Goal: Information Seeking & Learning: Learn about a topic

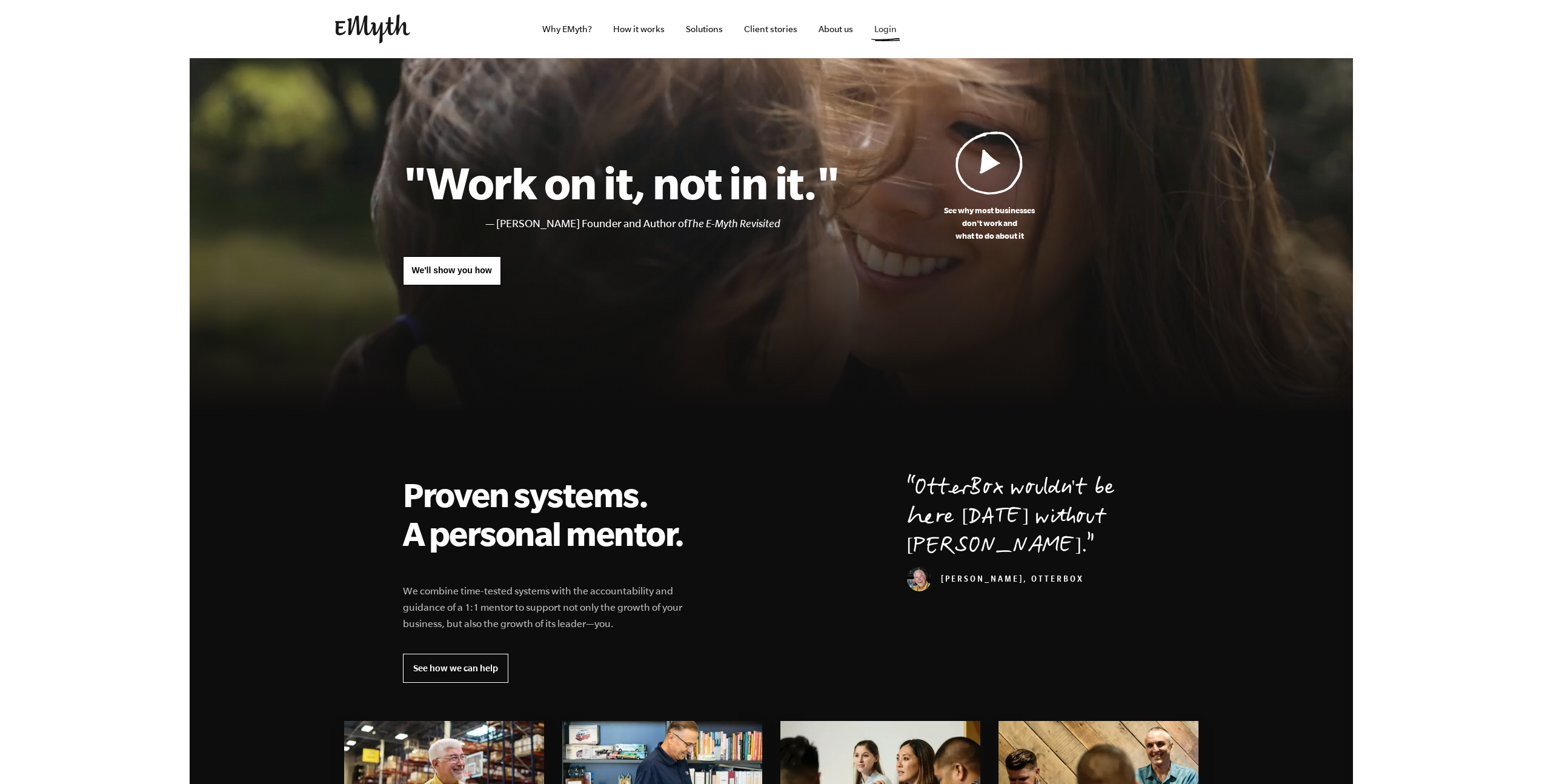
click at [885, 30] on link "Login" at bounding box center [885, 28] width 42 height 58
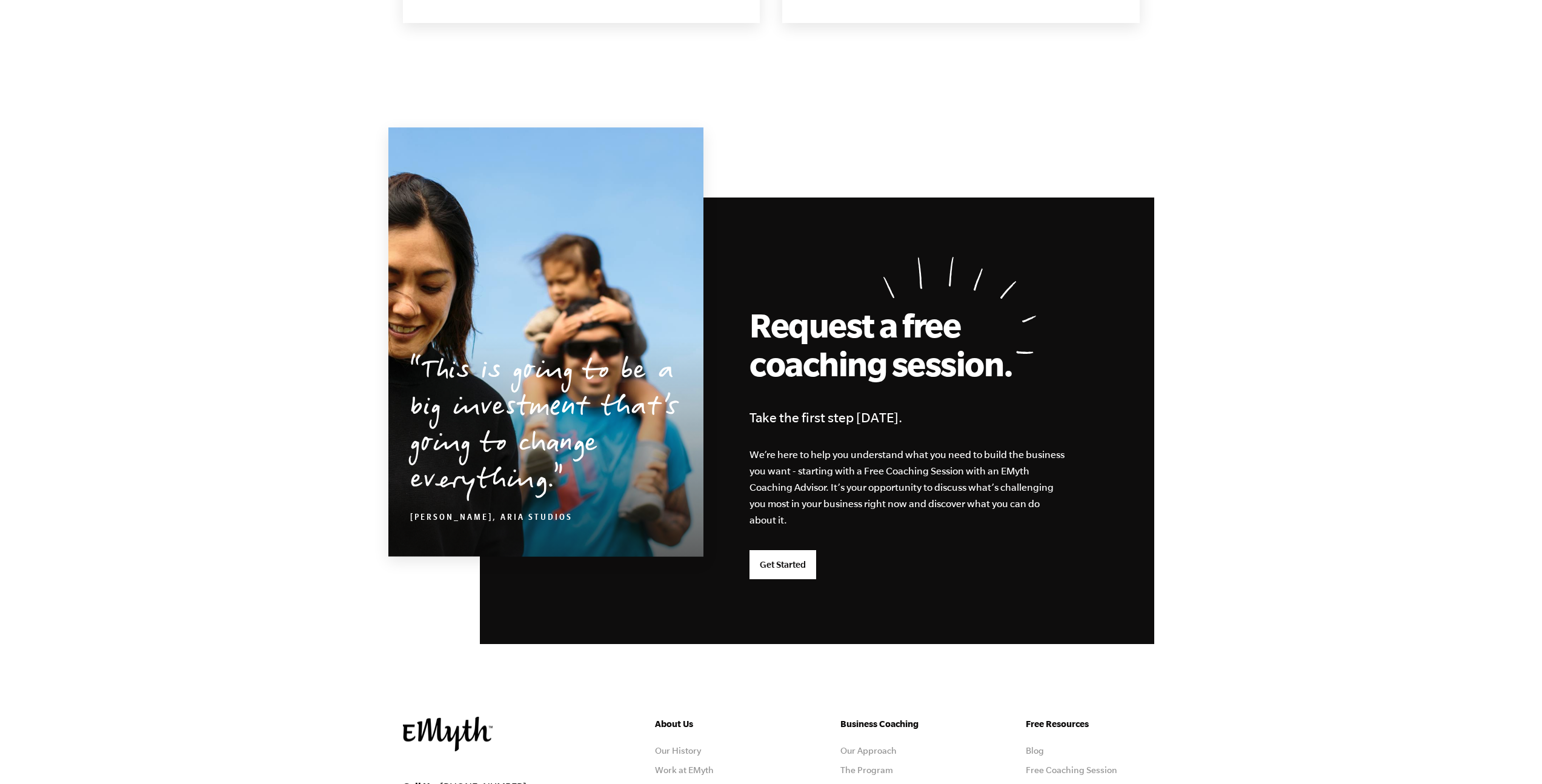
scroll to position [2949, 0]
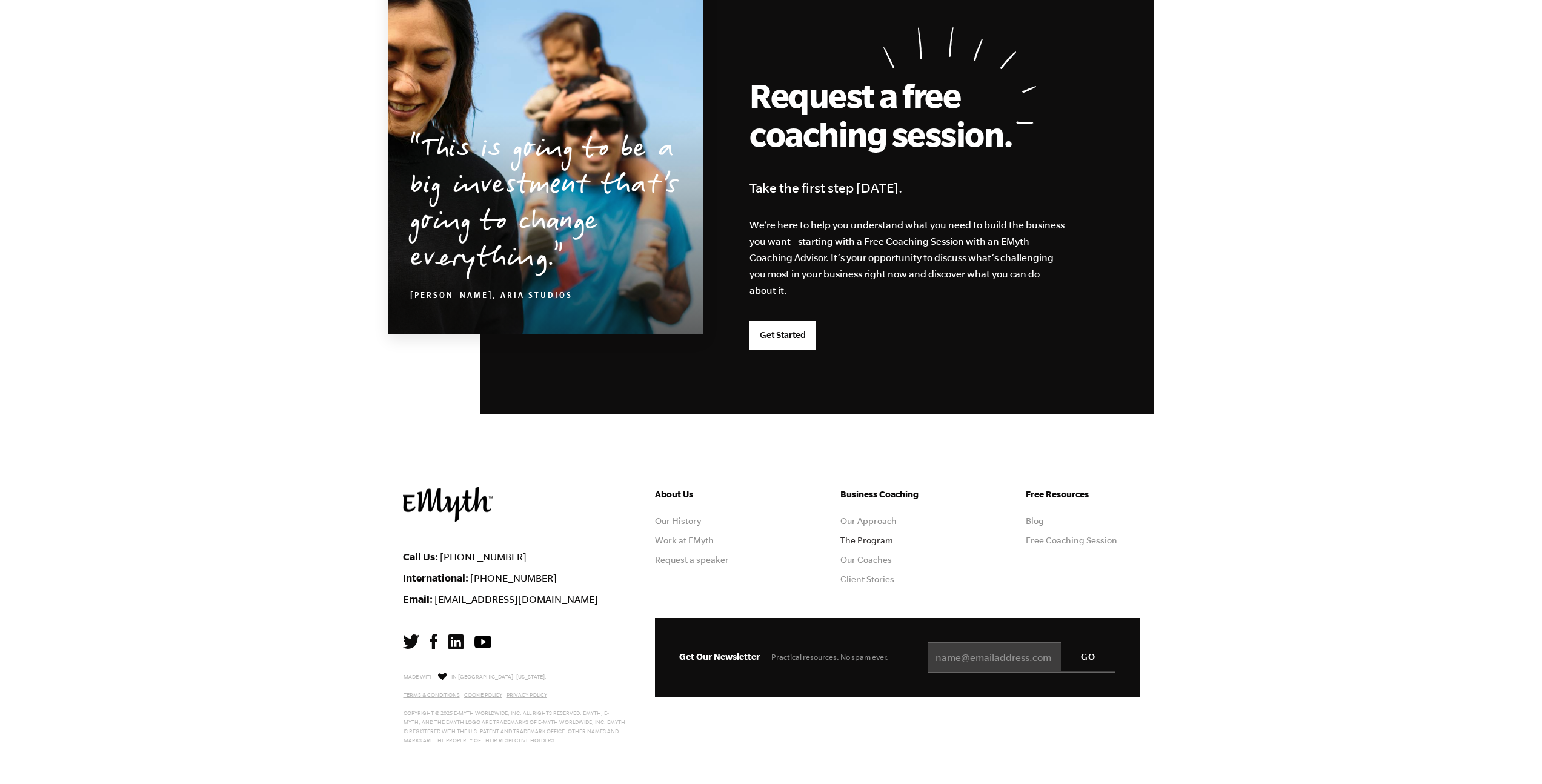
click at [872, 542] on link "The Program" at bounding box center [867, 540] width 53 height 9
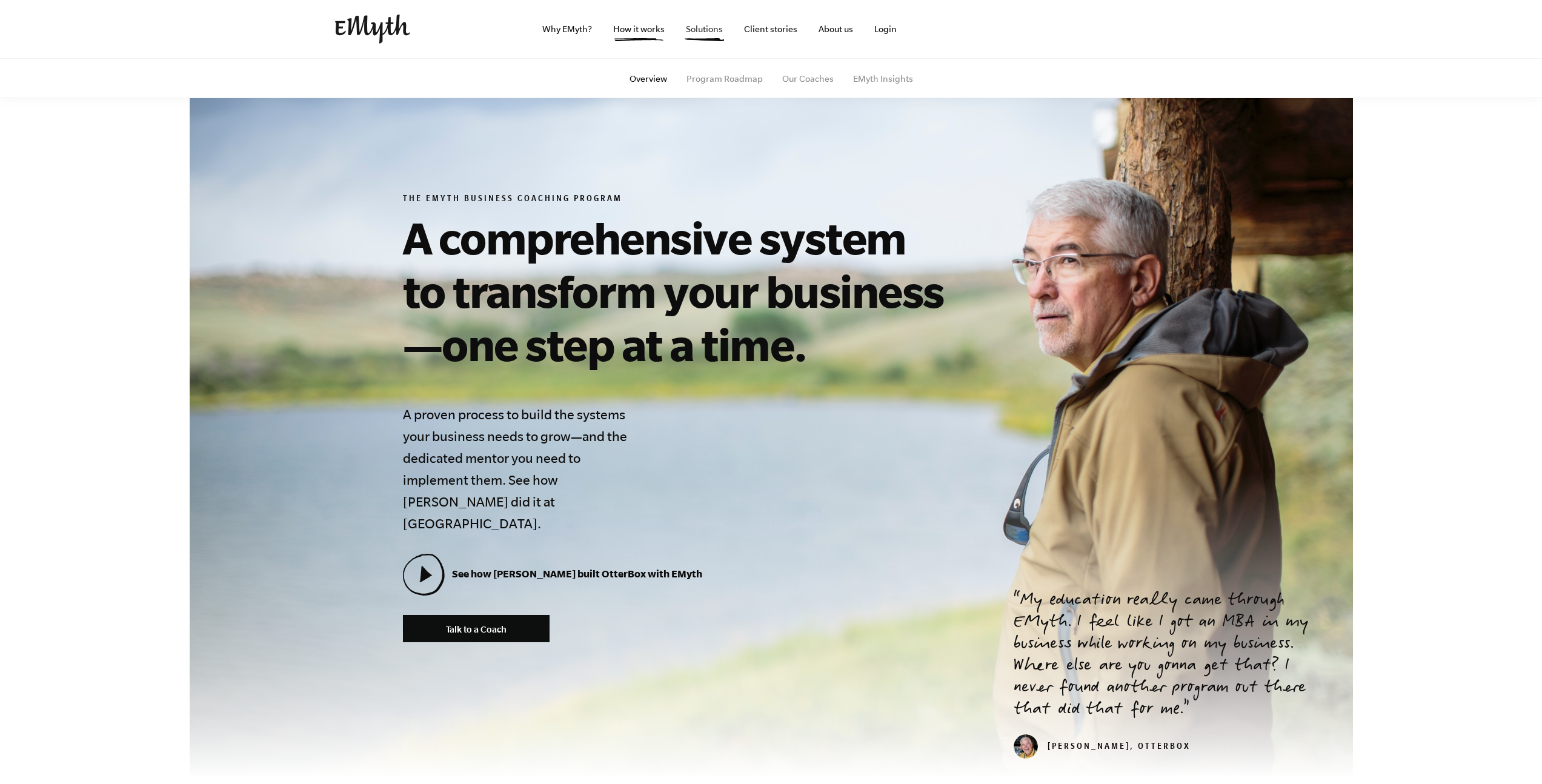
click at [703, 28] on link "Solutions" at bounding box center [704, 28] width 56 height 58
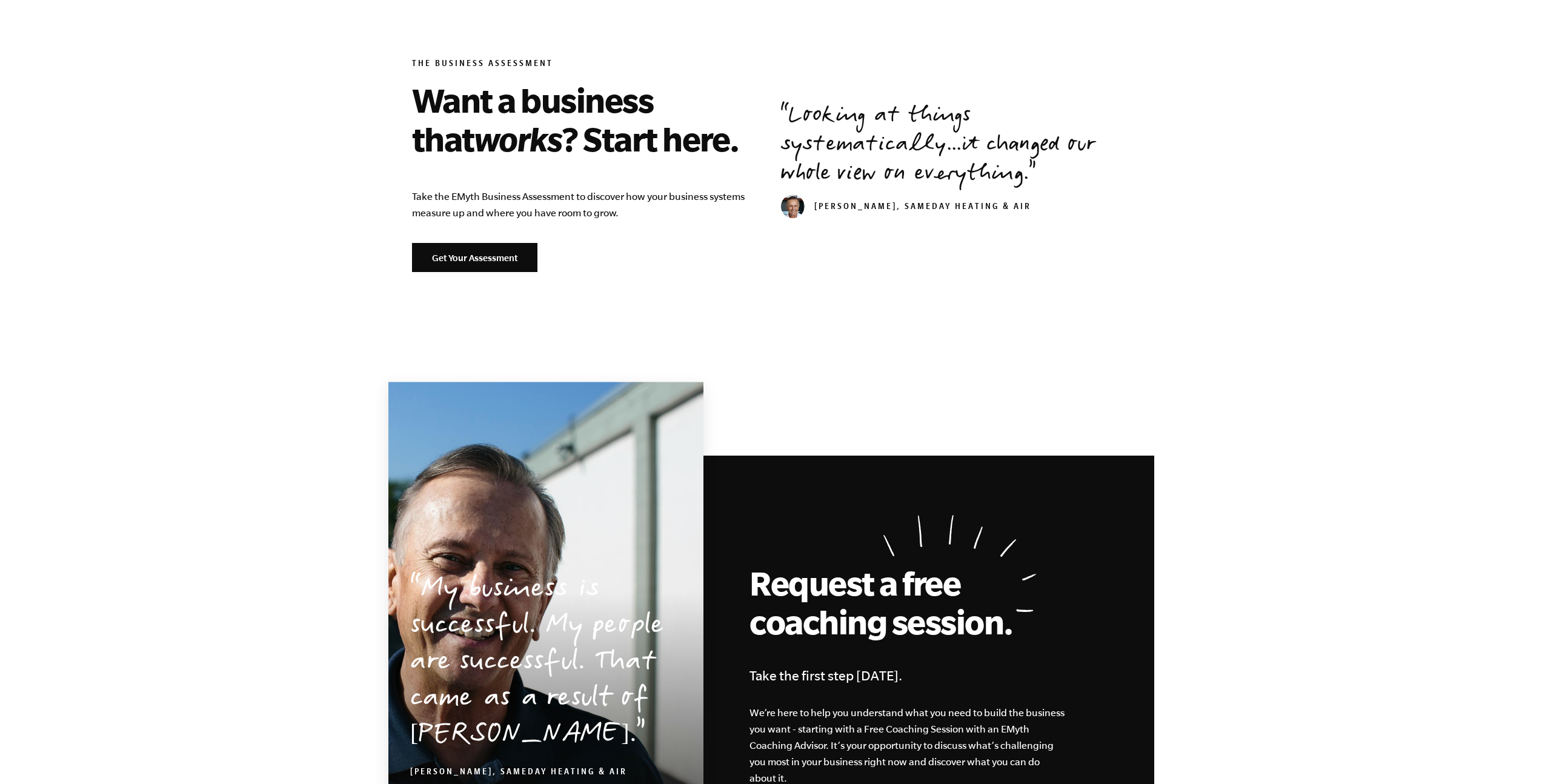
scroll to position [1914, 0]
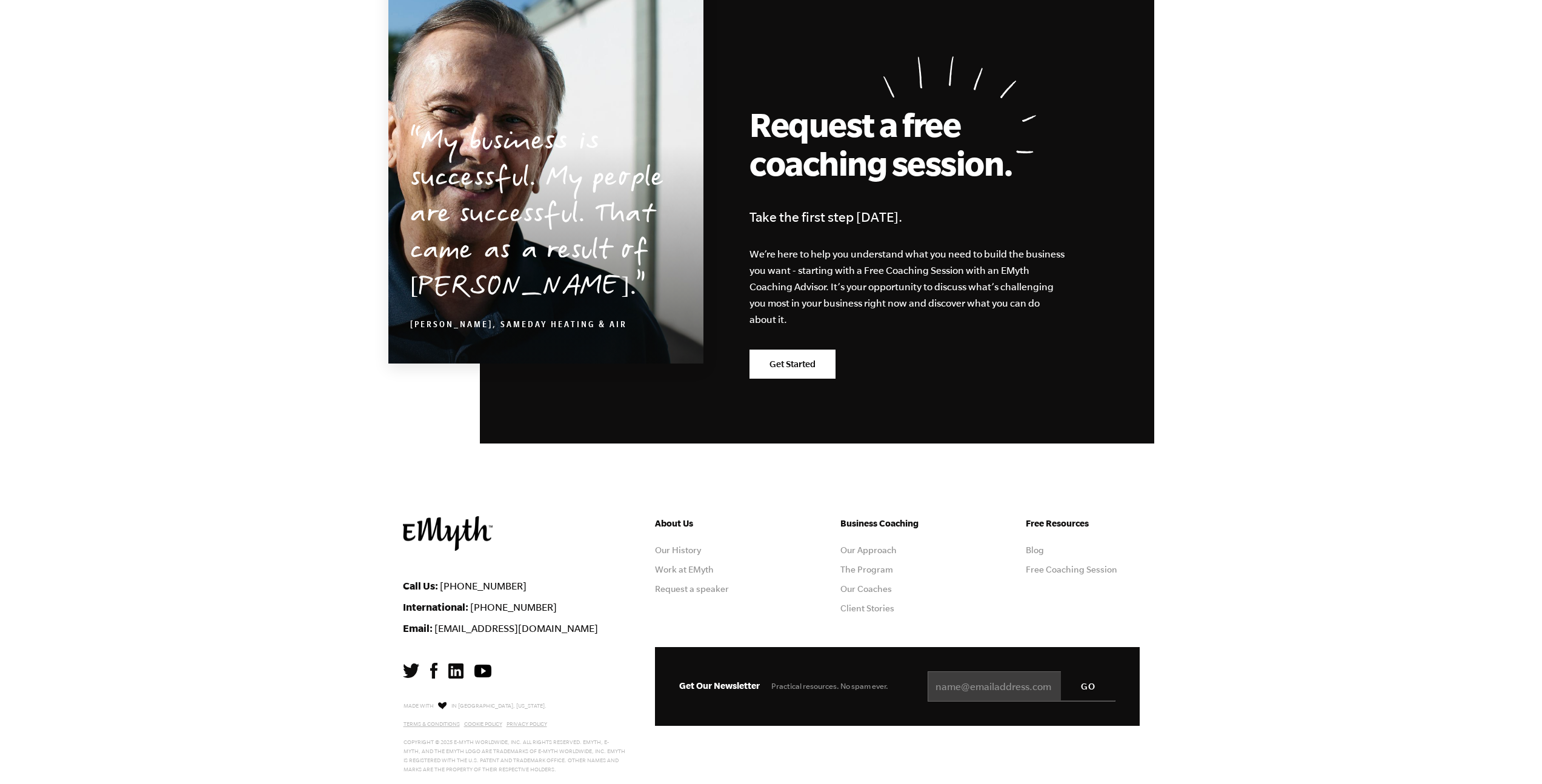
click at [466, 516] on img at bounding box center [447, 533] width 89 height 34
